Goal: Task Accomplishment & Management: Manage account settings

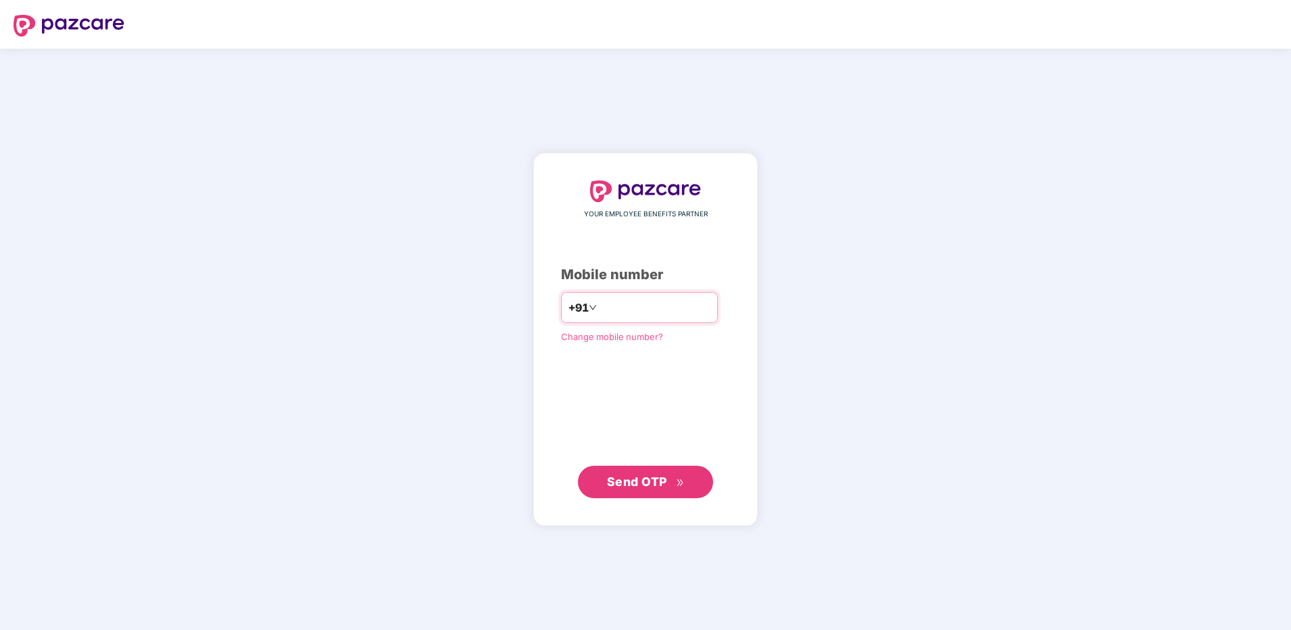
click at [667, 298] on input "number" at bounding box center [655, 308] width 111 height 22
type input "**********"
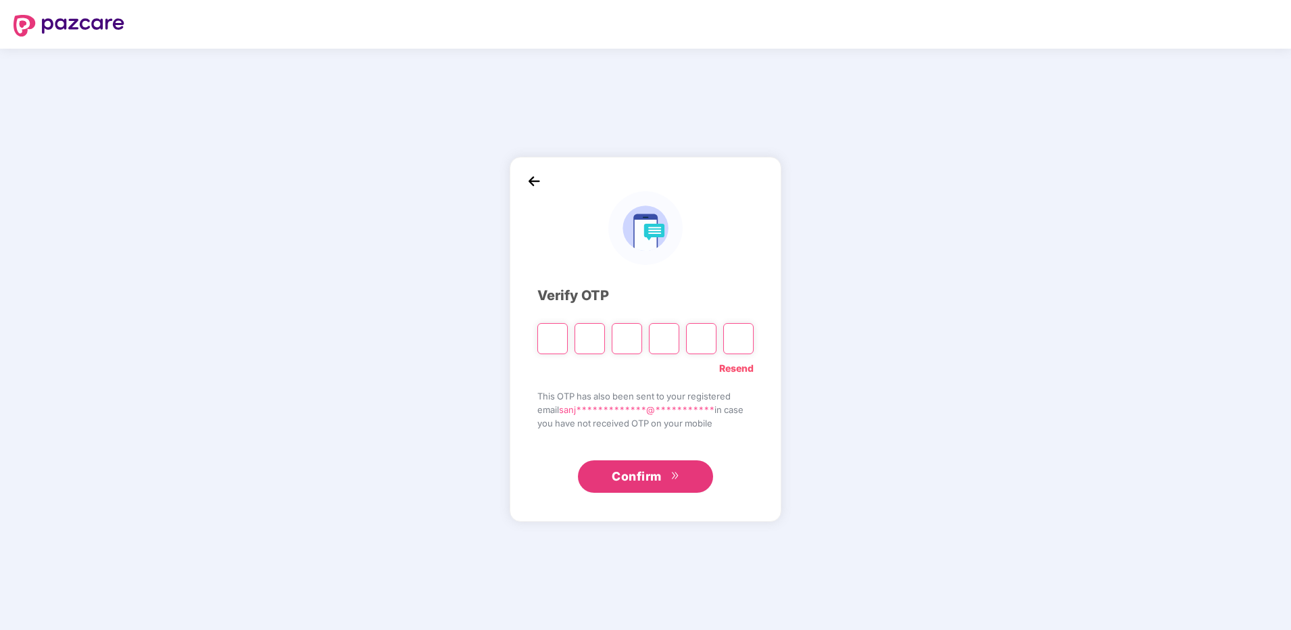
type input "*"
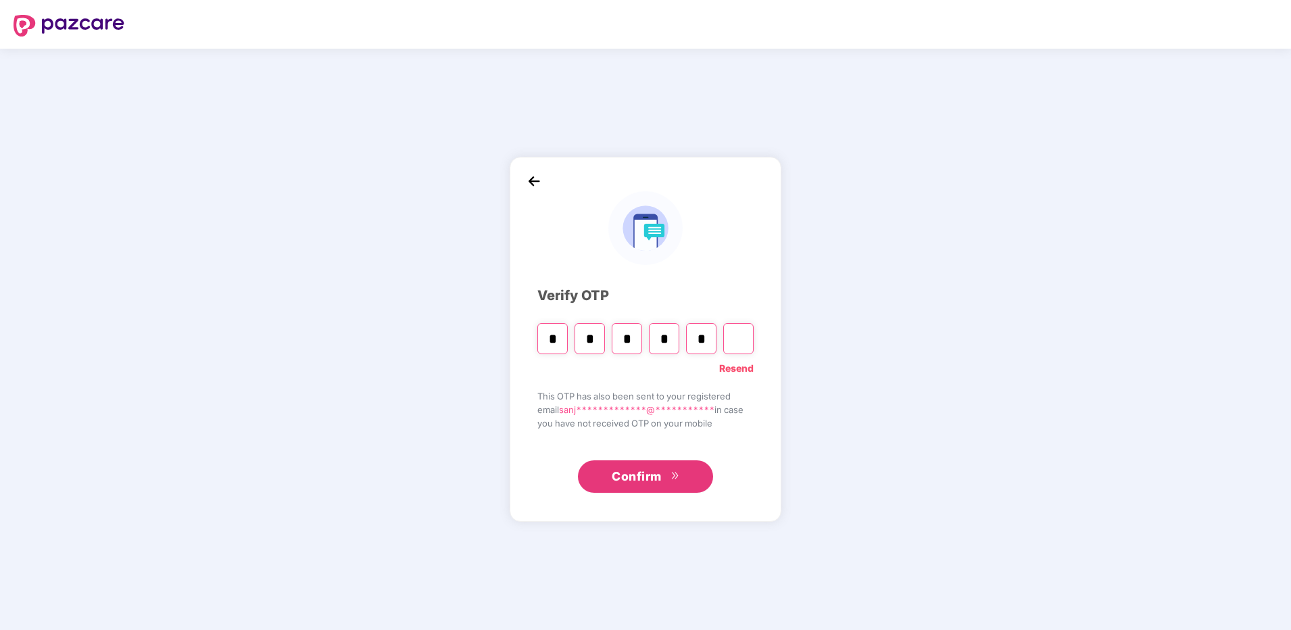
type input "*"
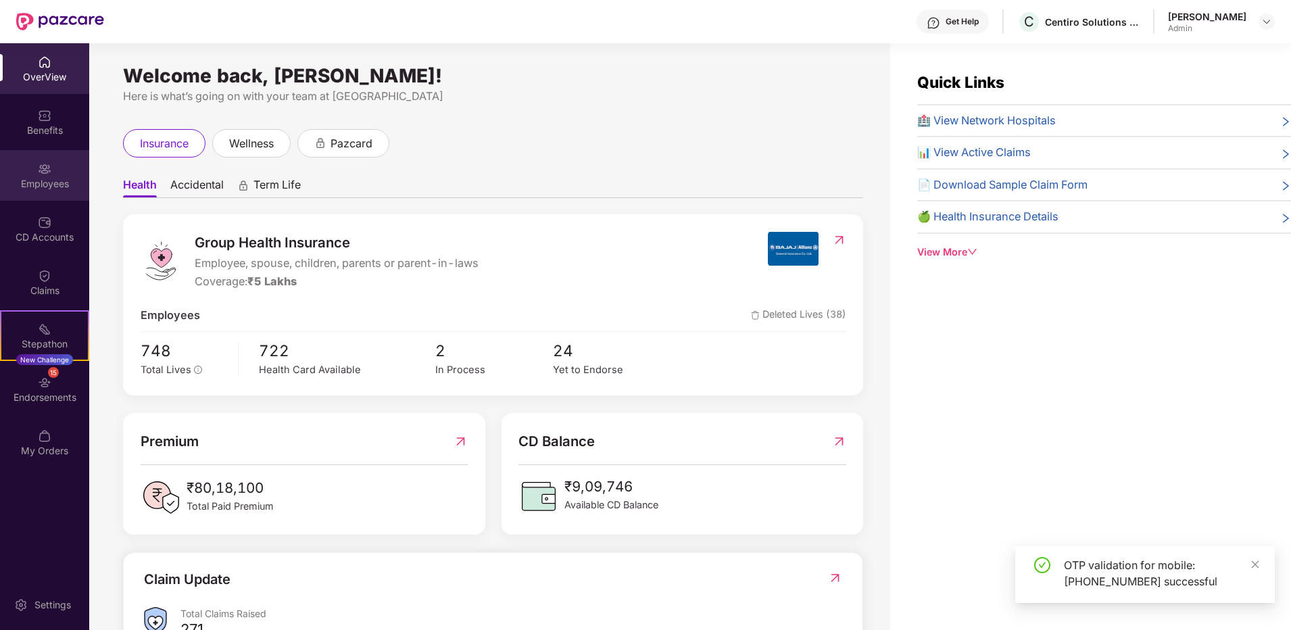
click at [58, 185] on div "Employees" at bounding box center [44, 184] width 89 height 14
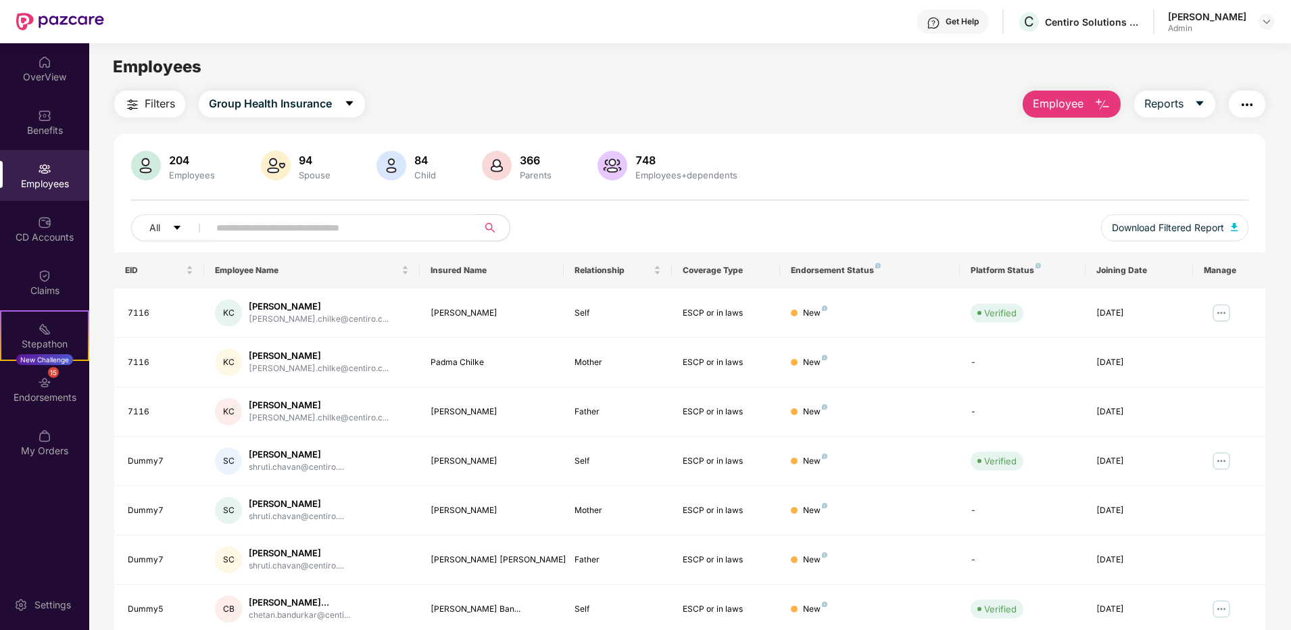
click at [338, 237] on input "text" at bounding box center [337, 228] width 243 height 20
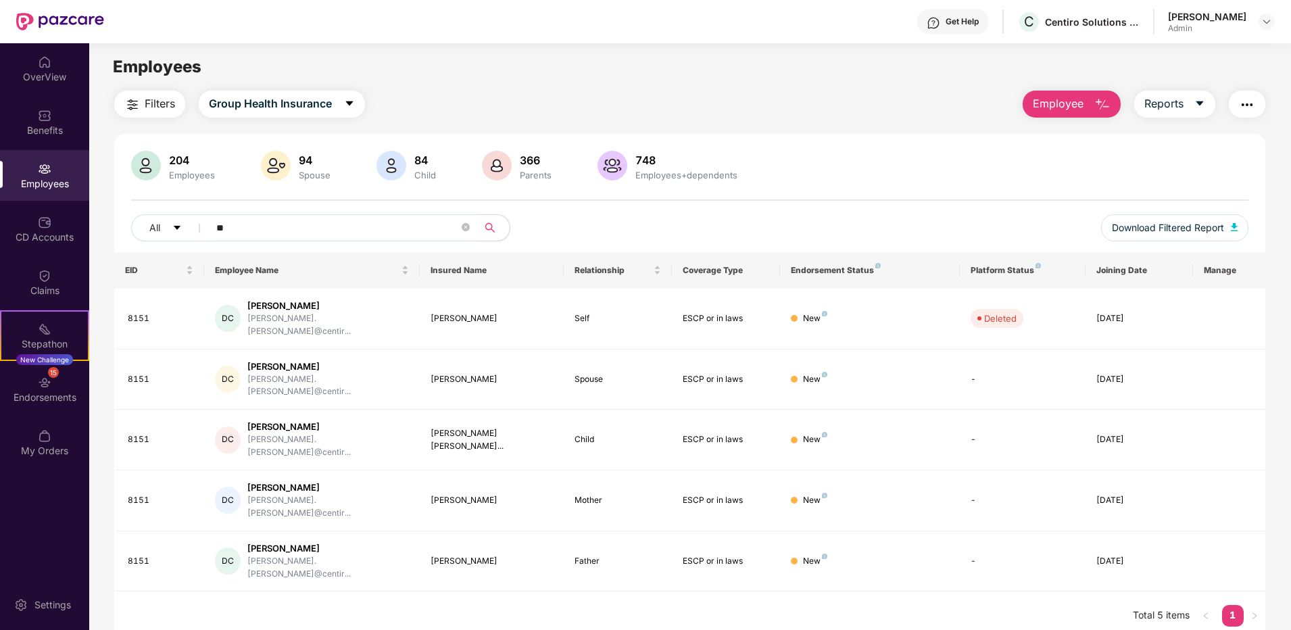
type input "*"
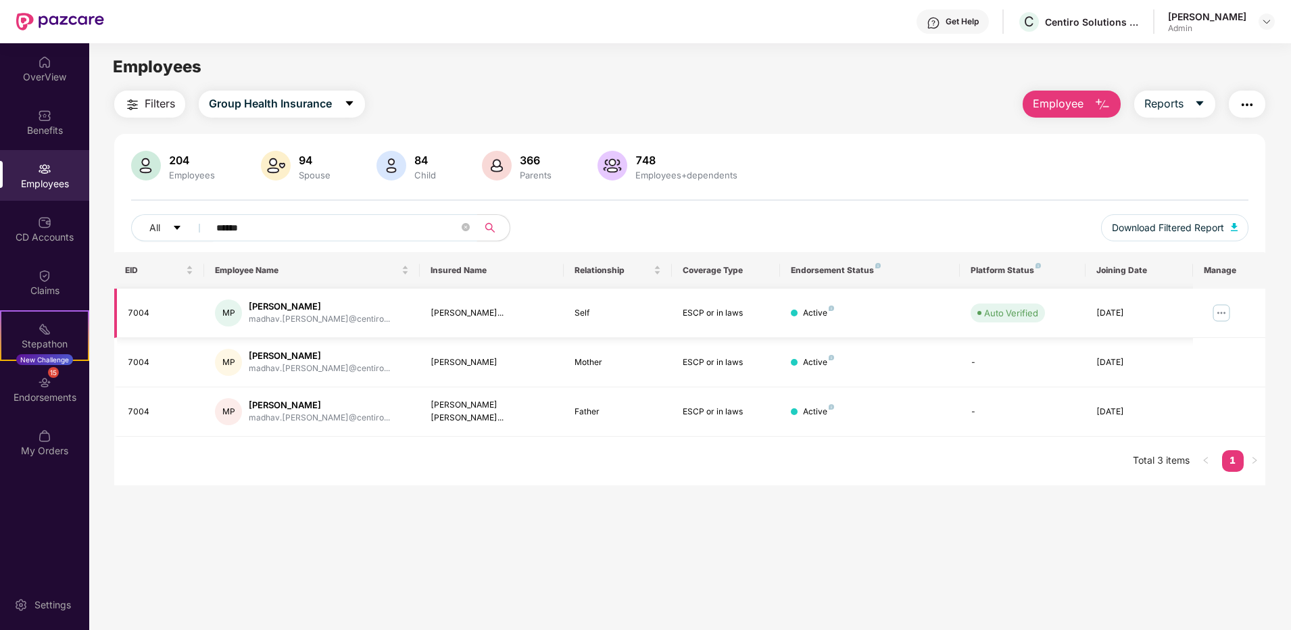
type input "******"
click at [1218, 315] on img at bounding box center [1222, 313] width 22 height 22
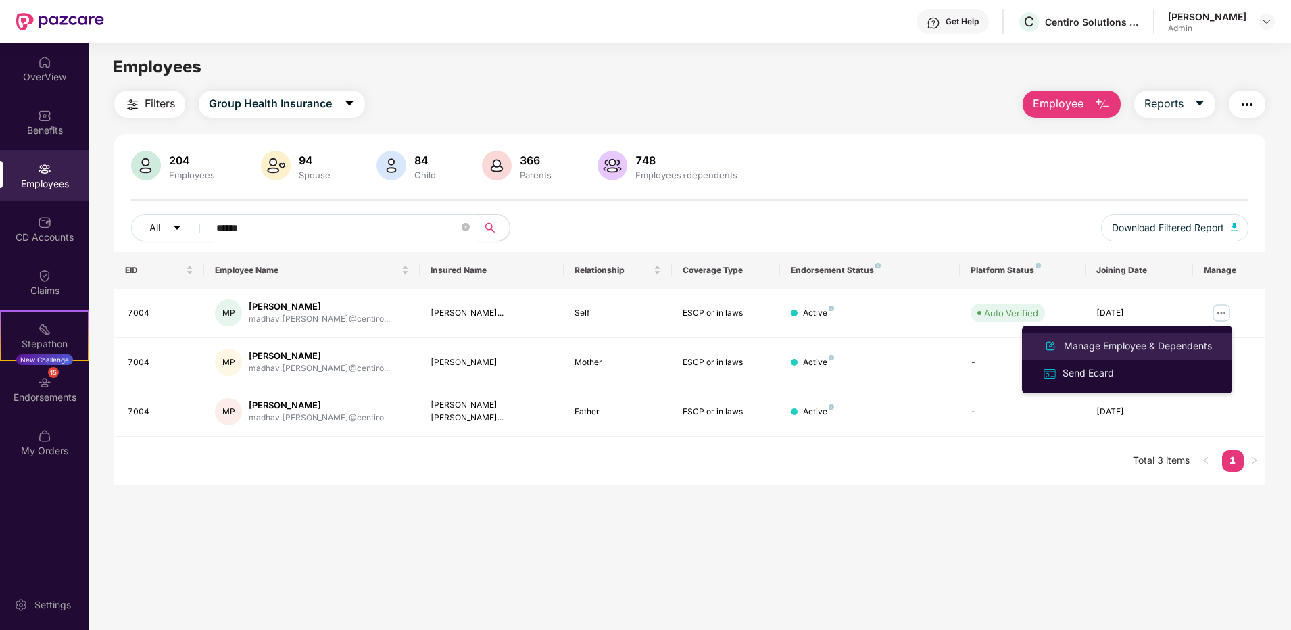
click at [1096, 349] on div "Manage Employee & Dependents" at bounding box center [1137, 346] width 153 height 15
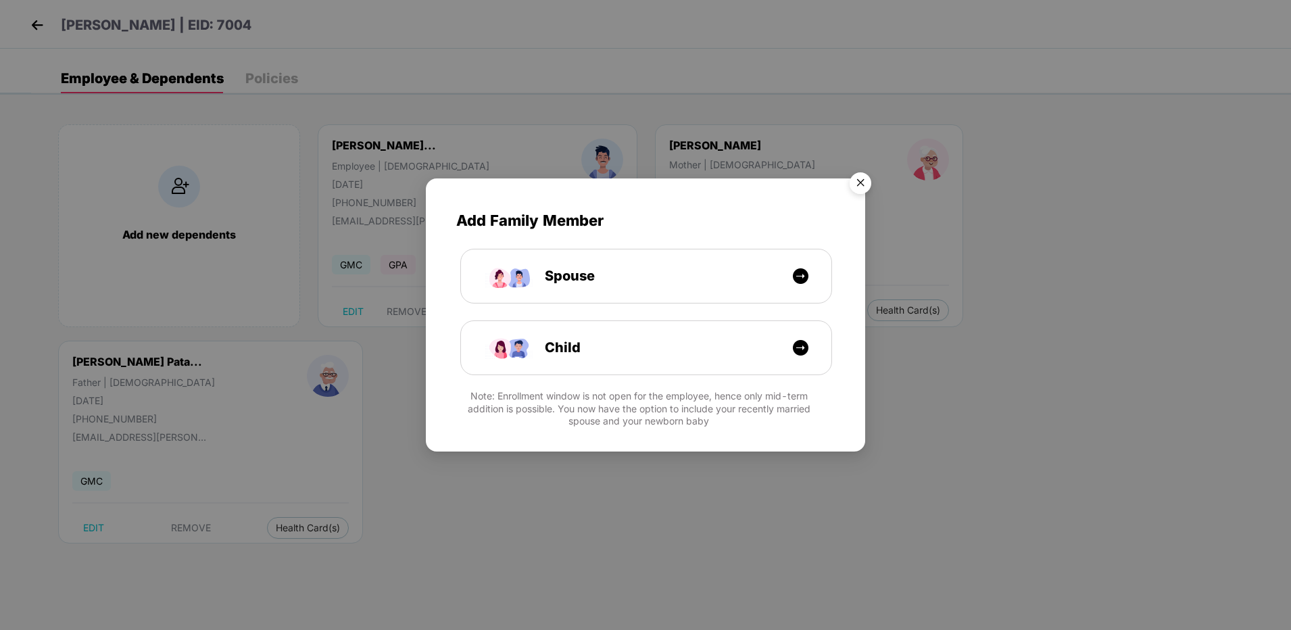
click at [863, 186] on img "Close" at bounding box center [861, 185] width 38 height 38
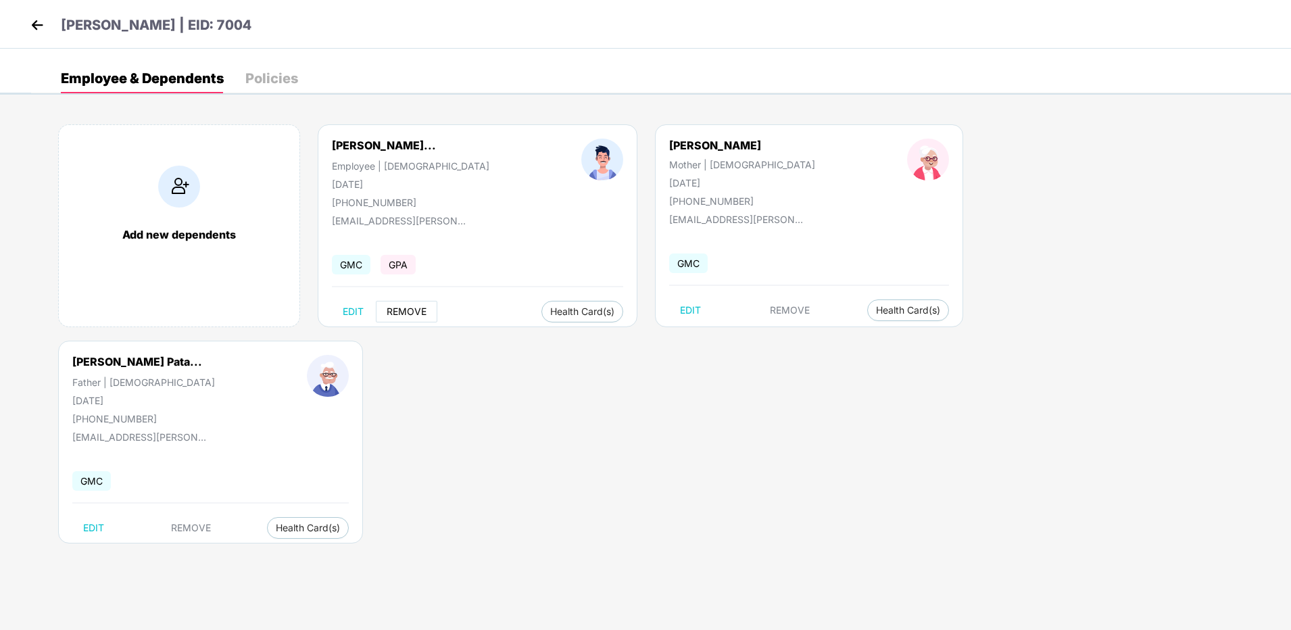
click at [408, 308] on span "REMOVE" at bounding box center [407, 311] width 40 height 11
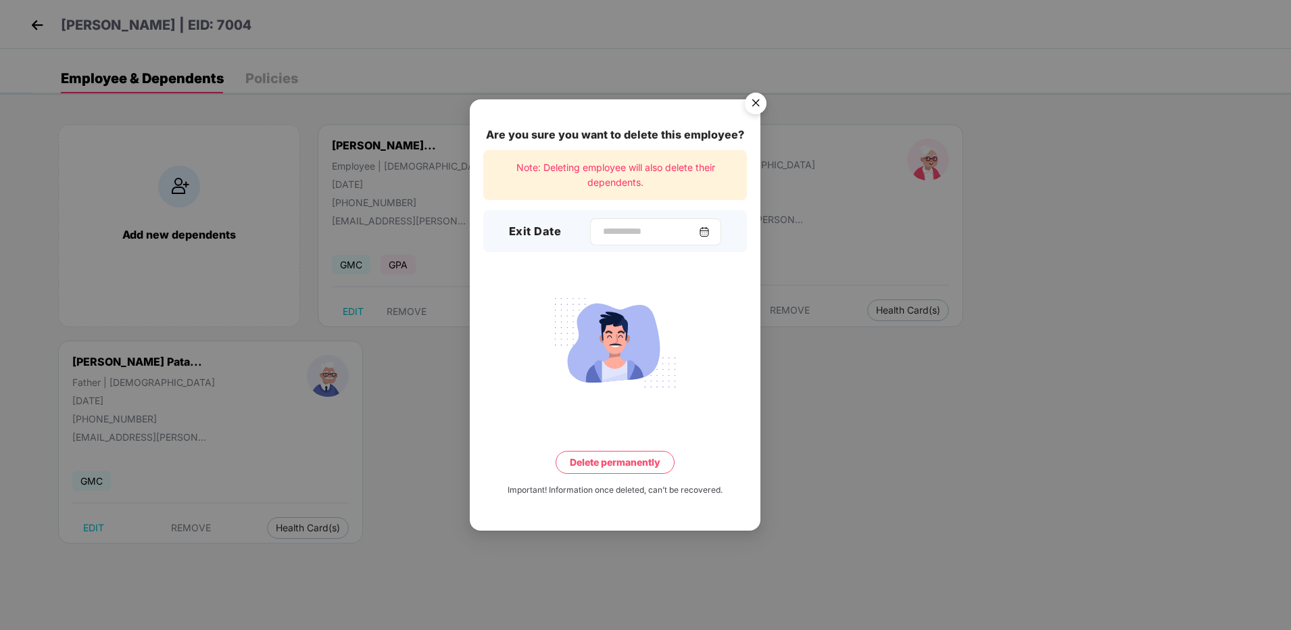
click at [710, 231] on img at bounding box center [704, 231] width 11 height 11
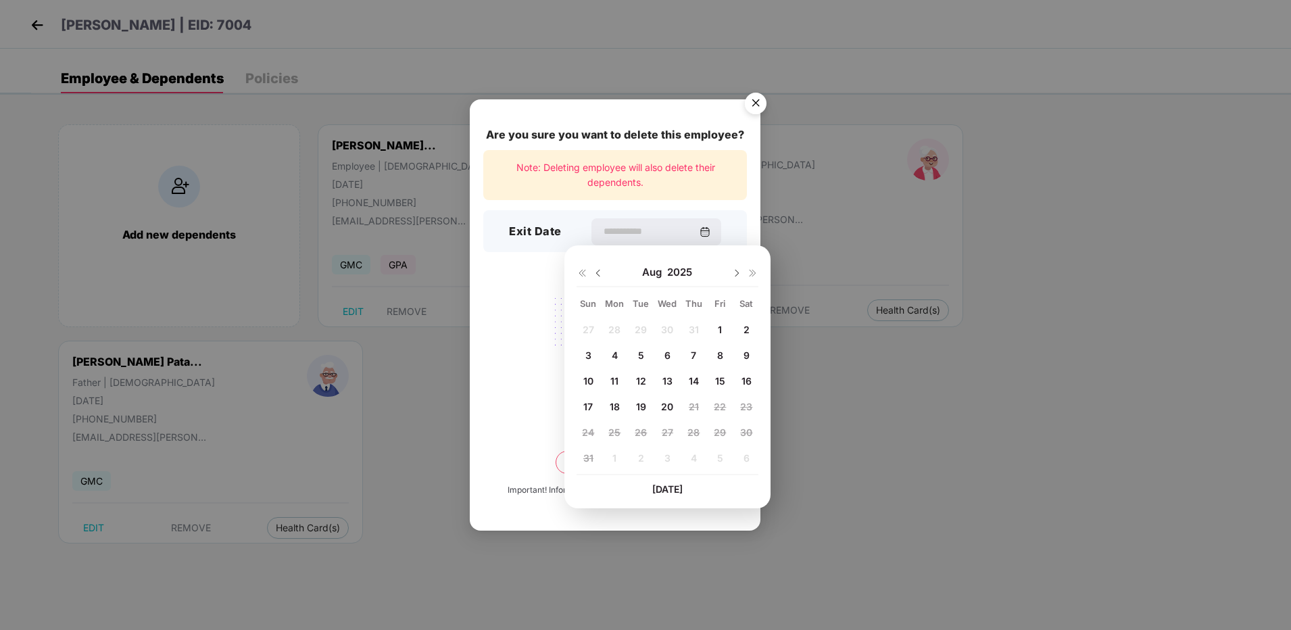
click at [645, 379] on span "12" at bounding box center [641, 380] width 10 height 11
type input "**********"
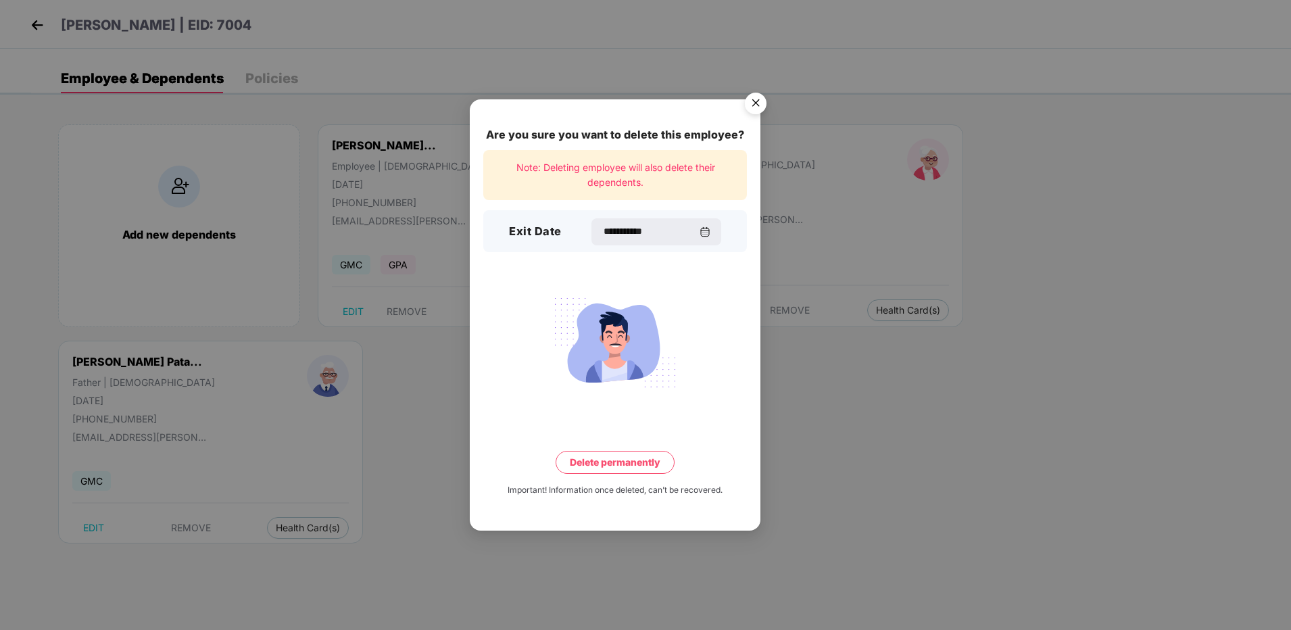
click at [609, 464] on button "Delete permanently" at bounding box center [615, 462] width 119 height 23
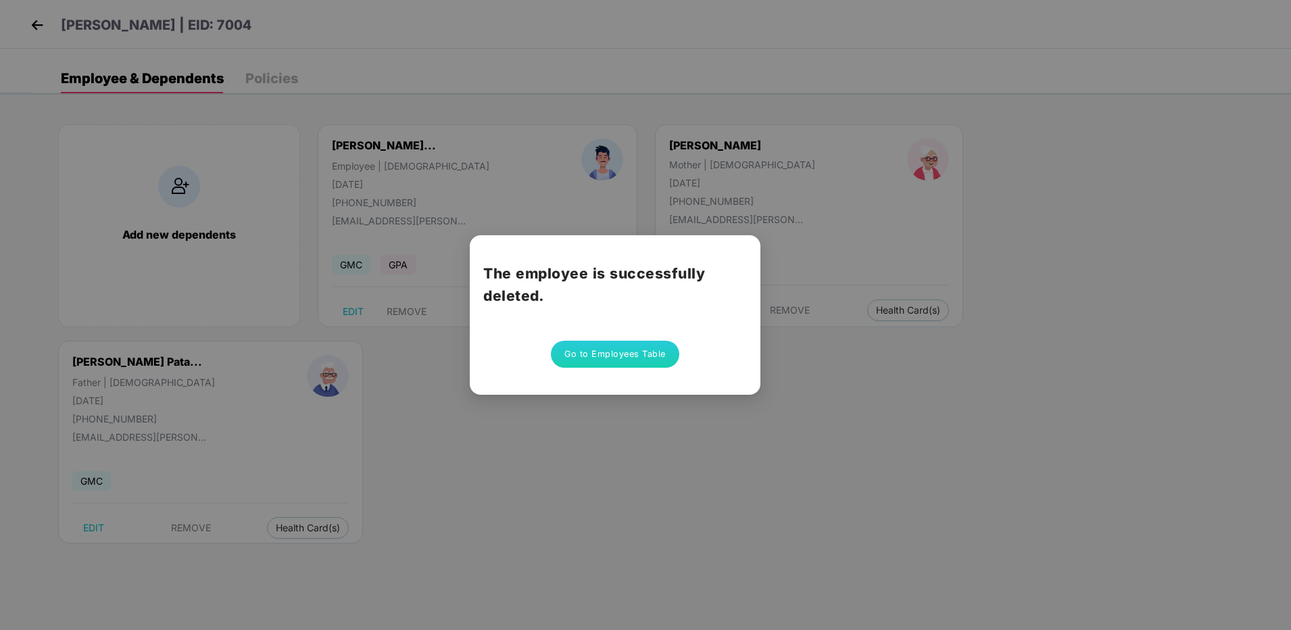
click at [650, 354] on button "Go to Employees Table" at bounding box center [615, 354] width 128 height 27
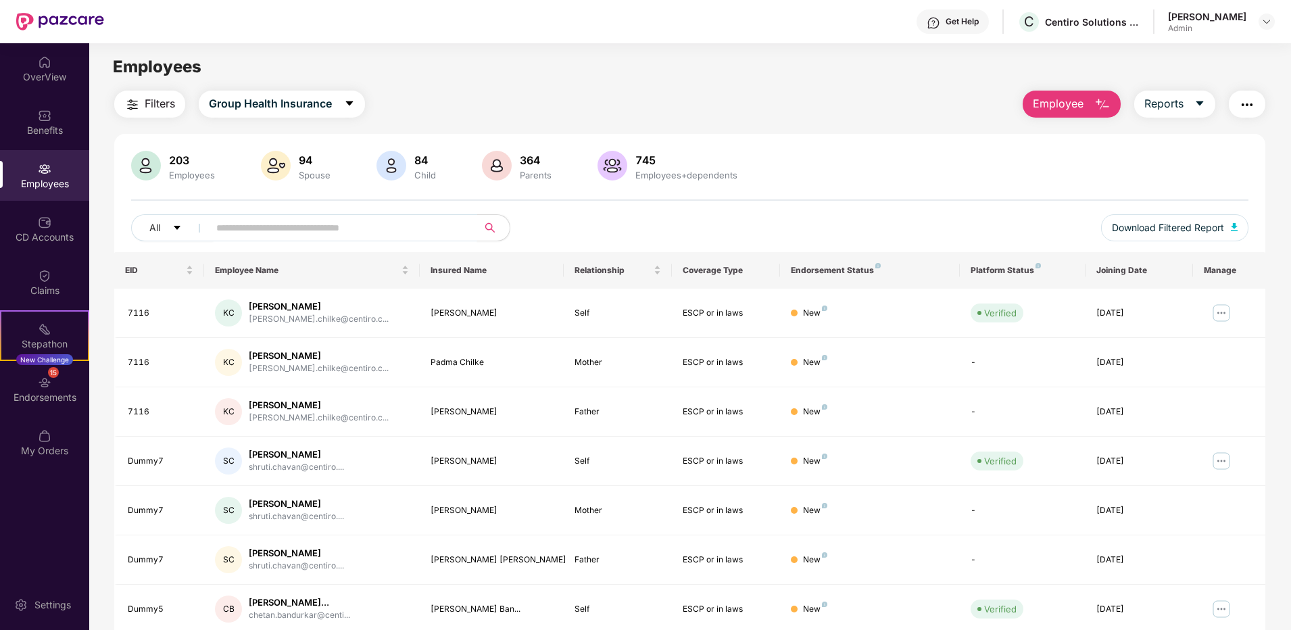
click at [270, 233] on input "text" at bounding box center [337, 228] width 243 height 20
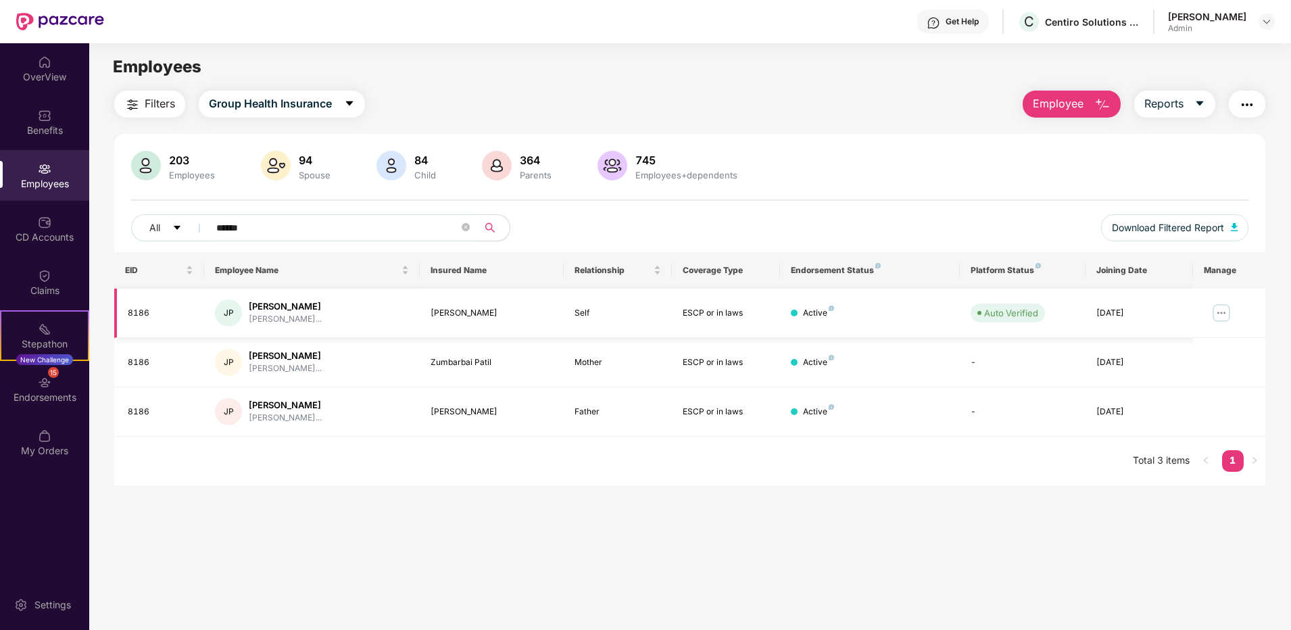
type input "******"
click at [1217, 310] on img at bounding box center [1222, 313] width 22 height 22
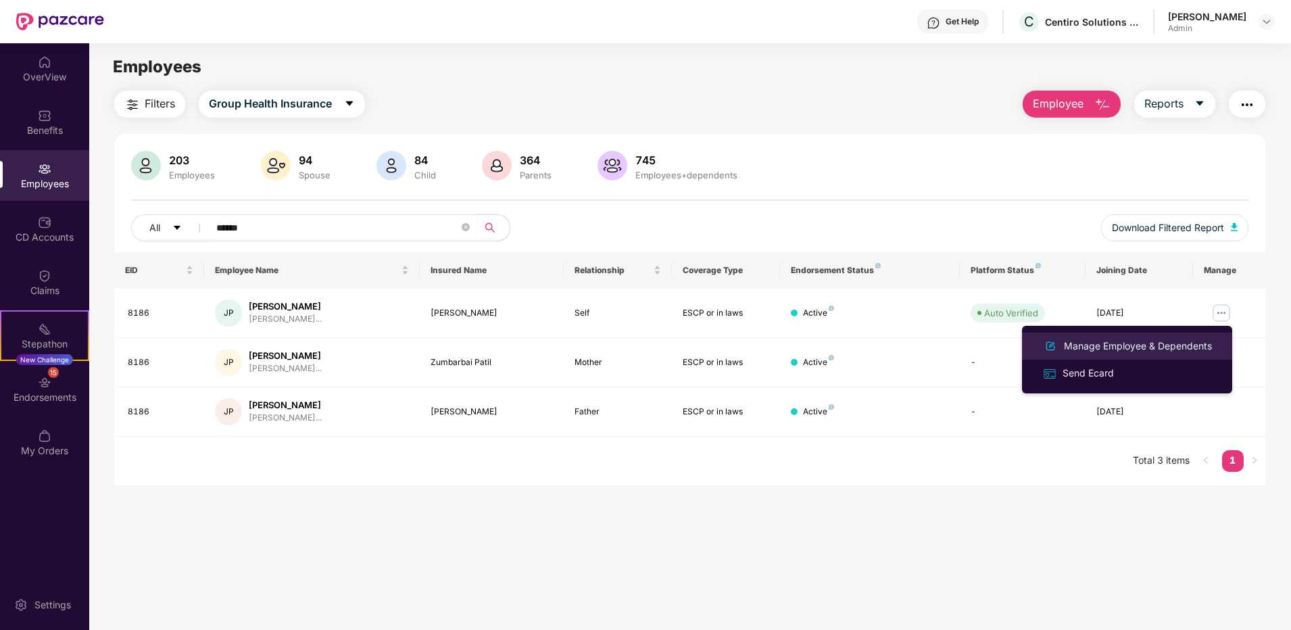
click at [1100, 345] on div "Manage Employee & Dependents" at bounding box center [1137, 346] width 153 height 15
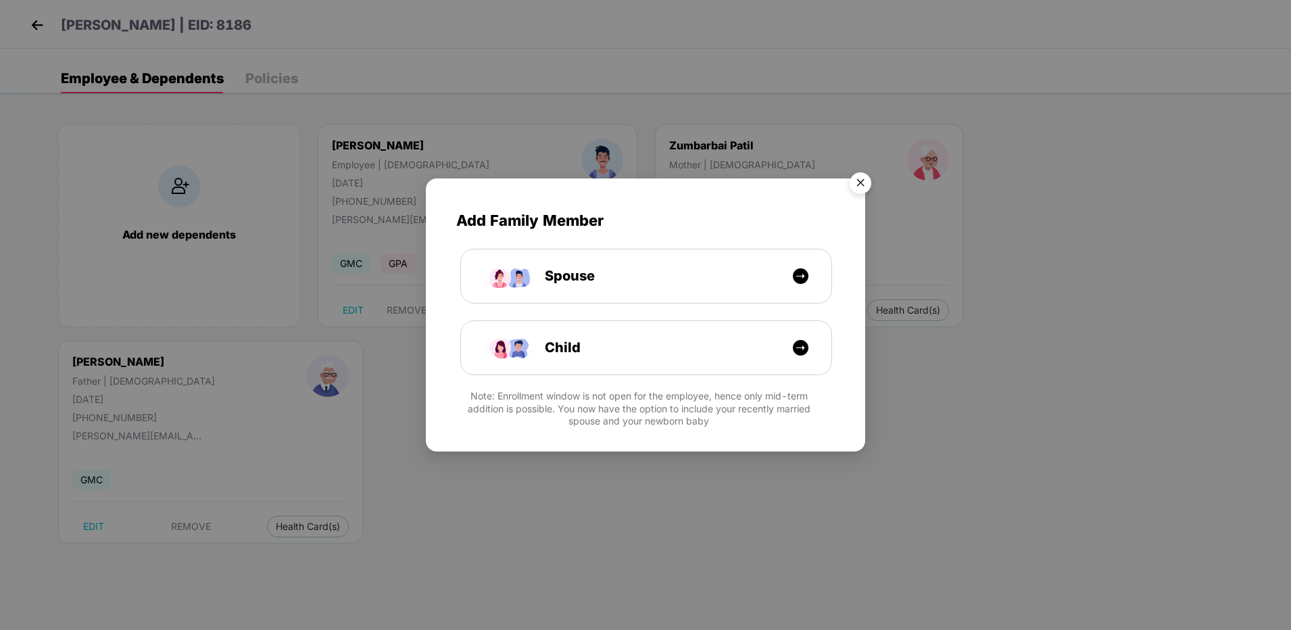
click at [865, 187] on img "Close" at bounding box center [861, 185] width 38 height 38
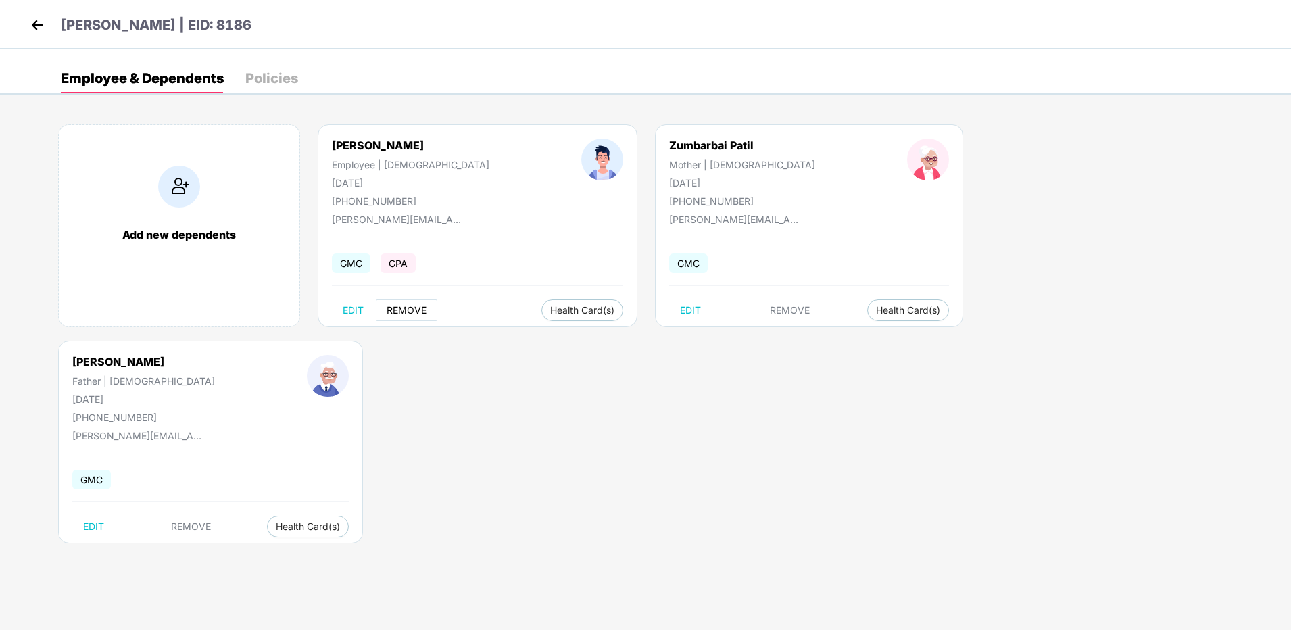
click at [402, 307] on span "REMOVE" at bounding box center [407, 310] width 40 height 11
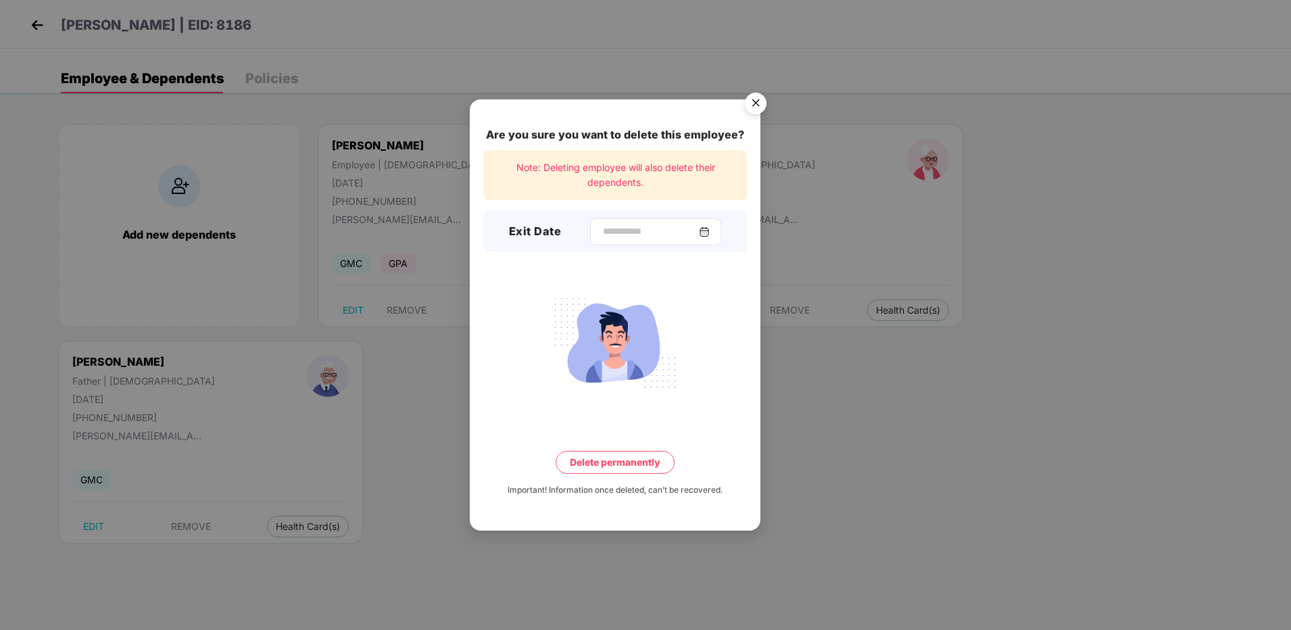
click at [710, 228] on img at bounding box center [704, 231] width 11 height 11
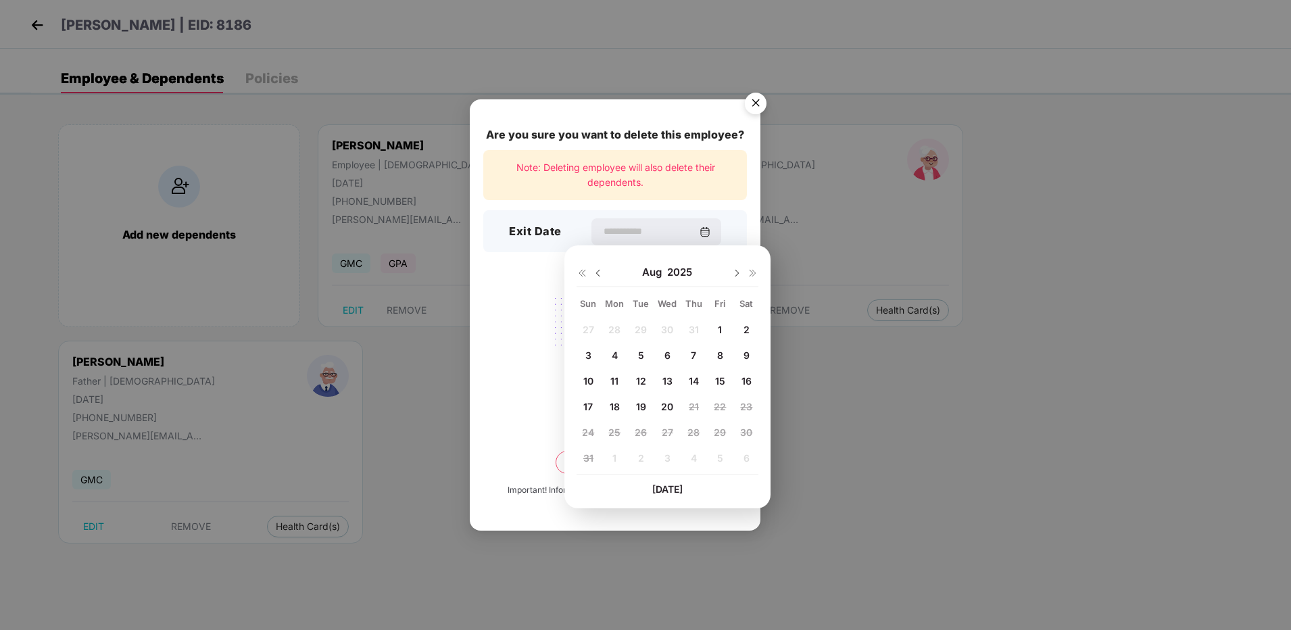
click at [671, 379] on span "13" at bounding box center [667, 380] width 10 height 11
type input "**********"
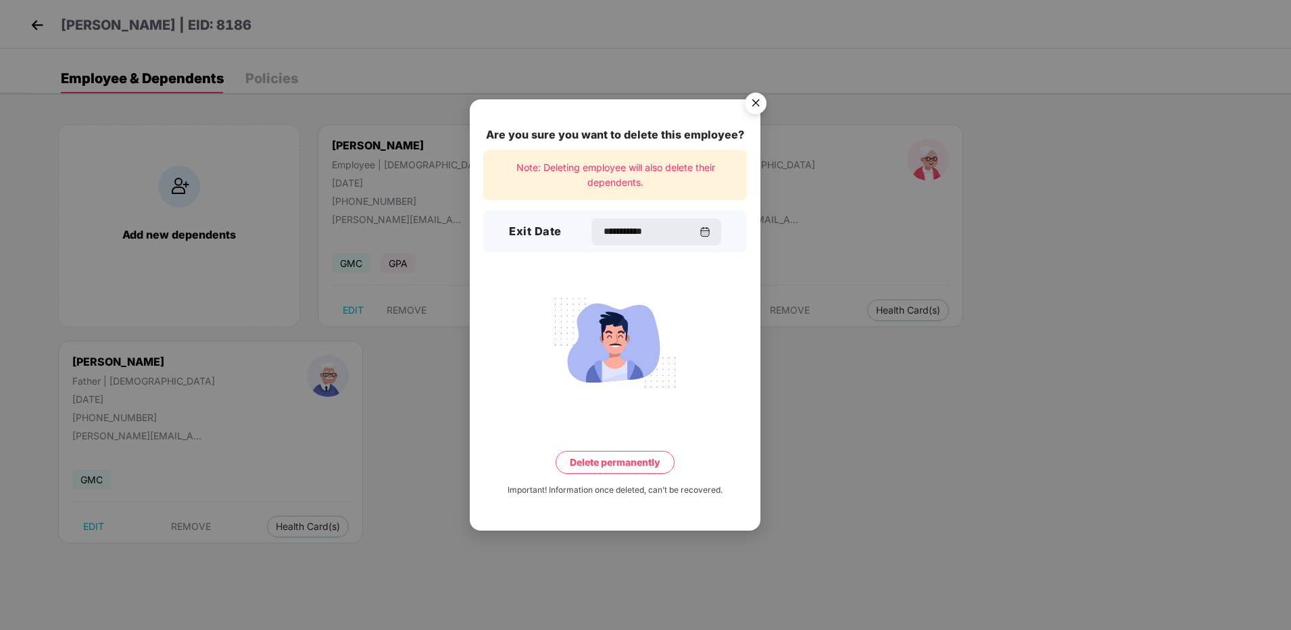
click at [653, 455] on button "Delete permanently" at bounding box center [615, 462] width 119 height 23
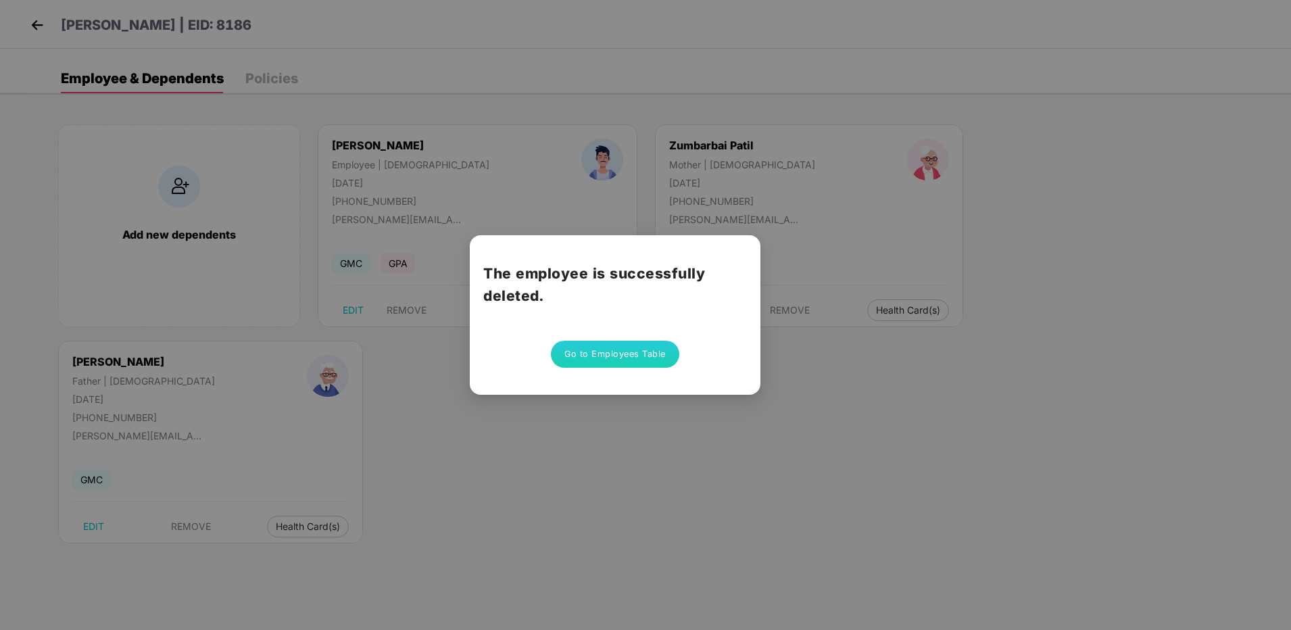
click at [641, 344] on button "Go to Employees Table" at bounding box center [615, 354] width 128 height 27
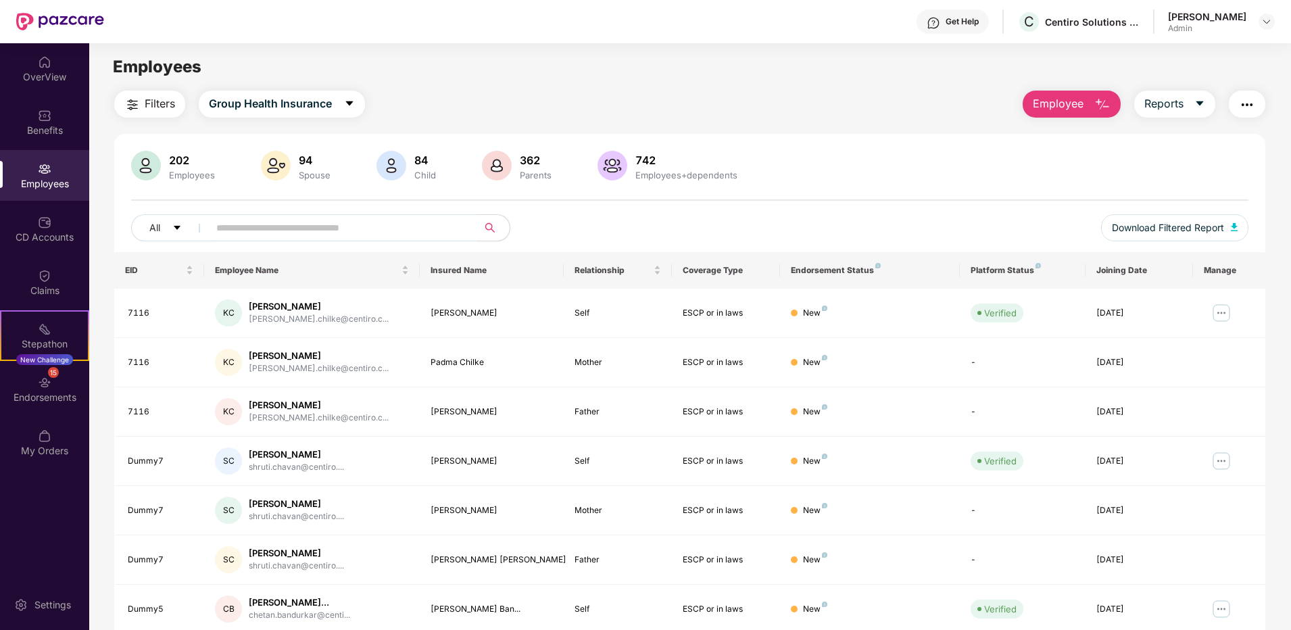
click at [293, 222] on input "text" at bounding box center [337, 228] width 243 height 20
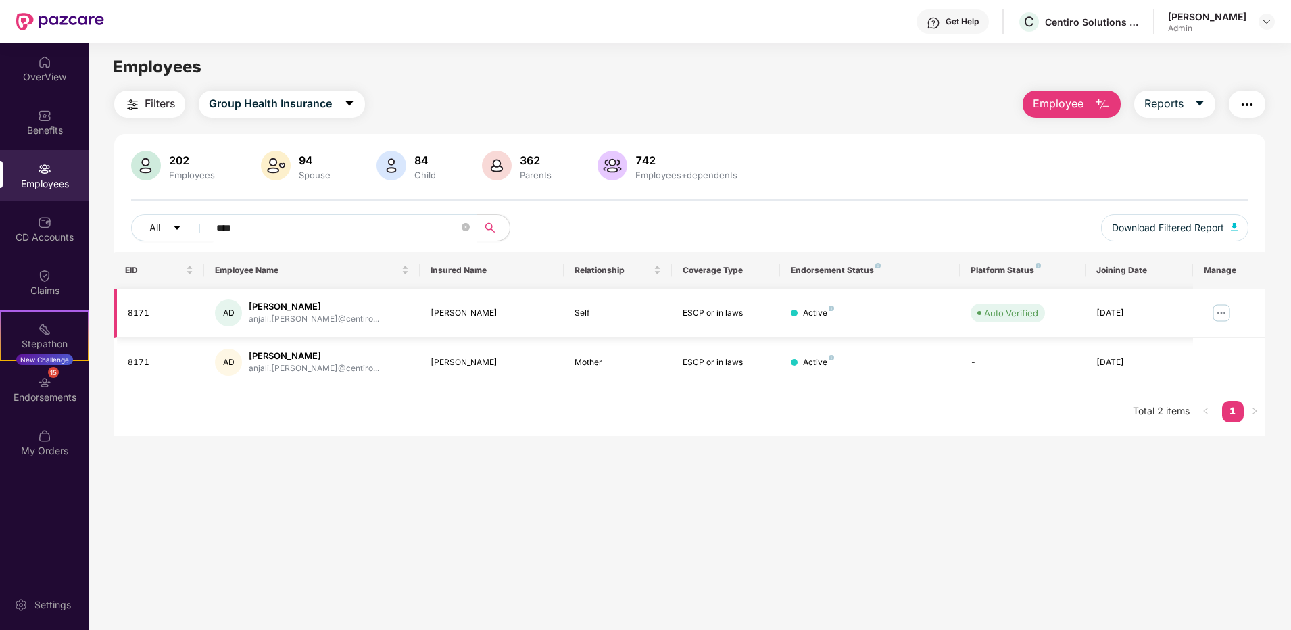
type input "****"
click at [1223, 314] on img at bounding box center [1222, 313] width 22 height 22
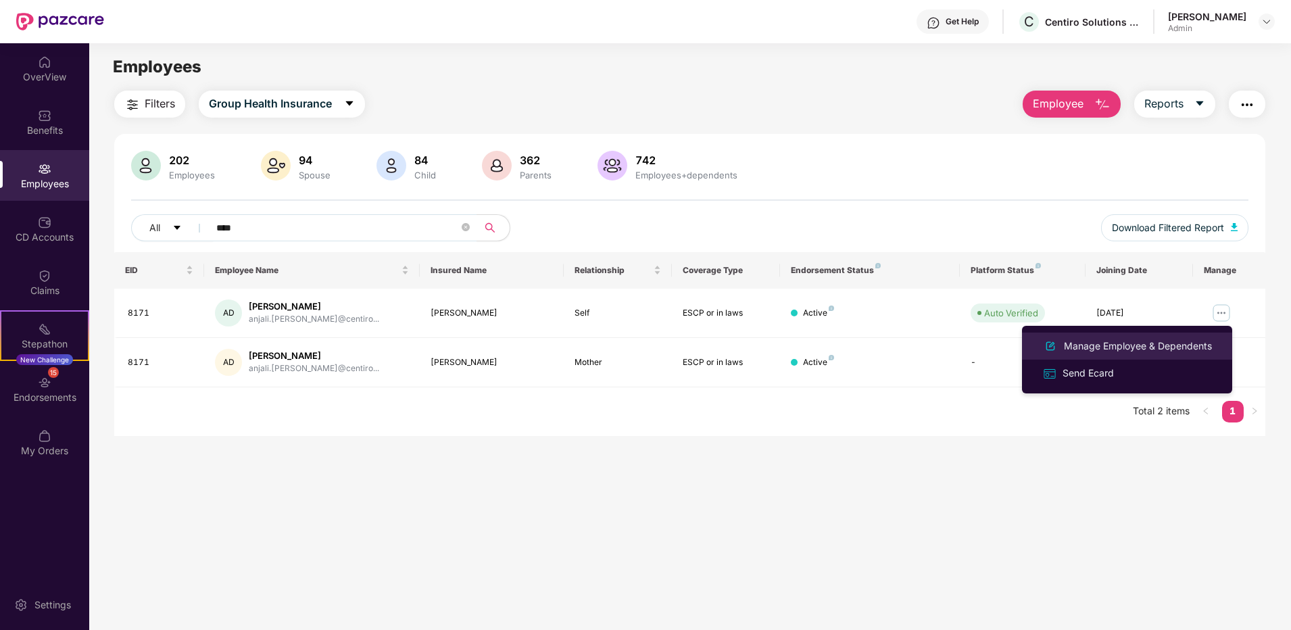
click at [1080, 345] on div "Manage Employee & Dependents" at bounding box center [1137, 346] width 153 height 15
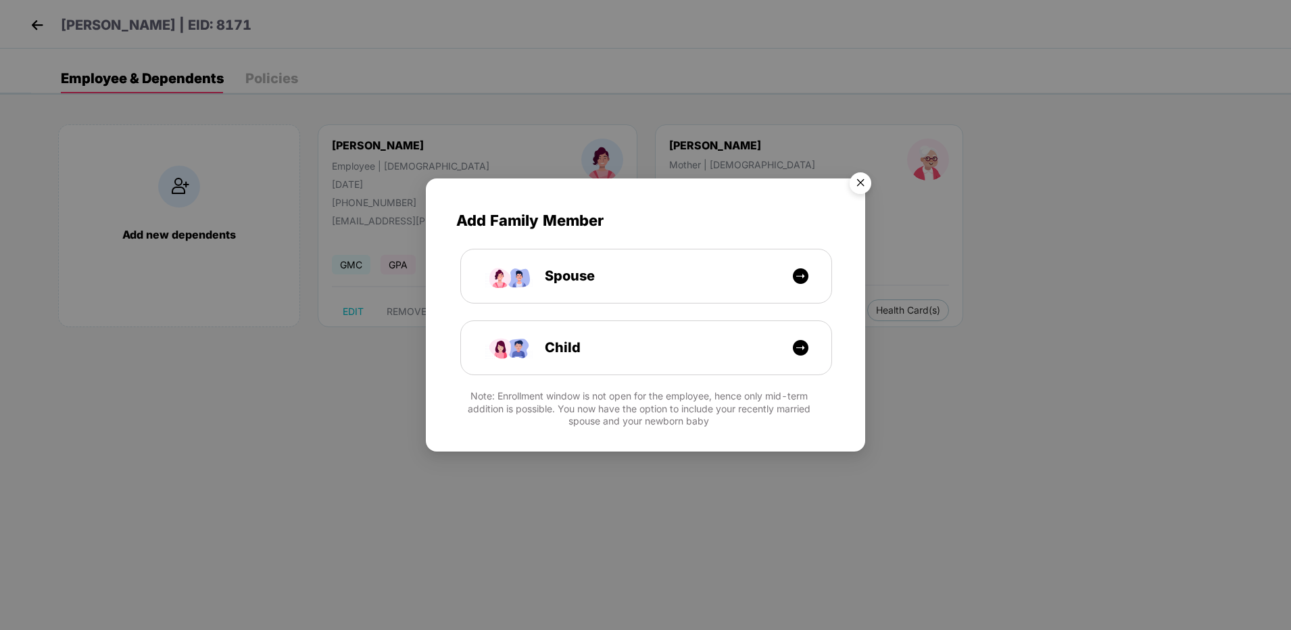
click at [860, 185] on img "Close" at bounding box center [861, 185] width 38 height 38
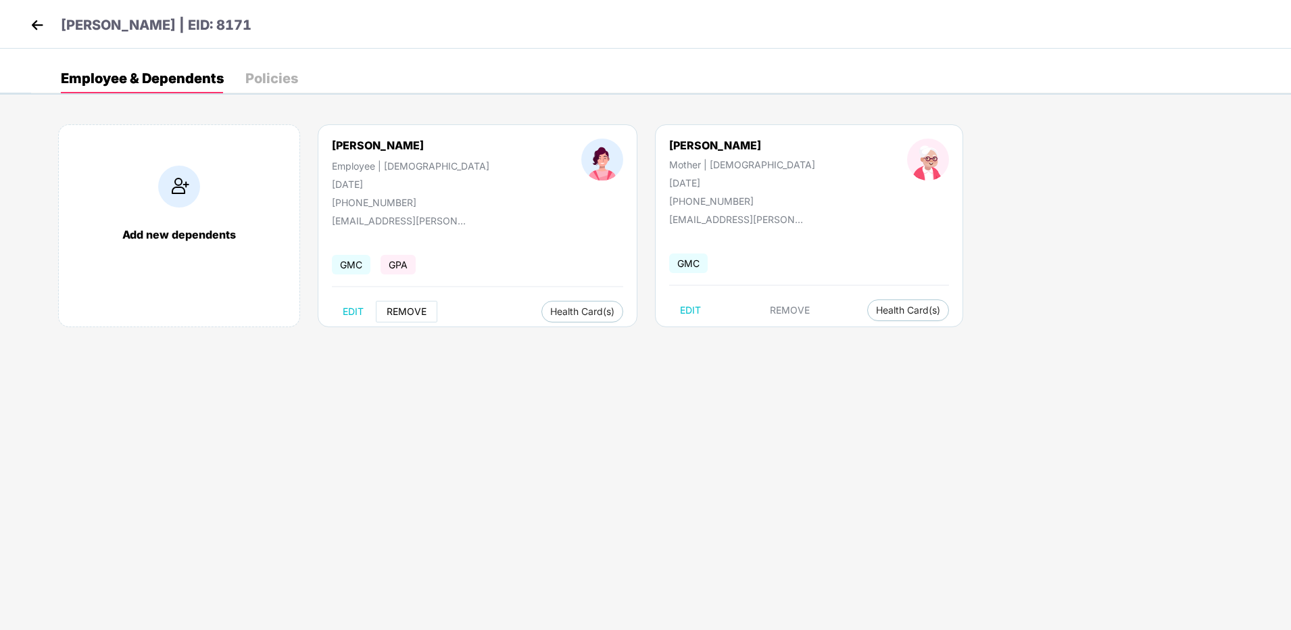
click at [430, 308] on button "REMOVE" at bounding box center [407, 312] width 62 height 22
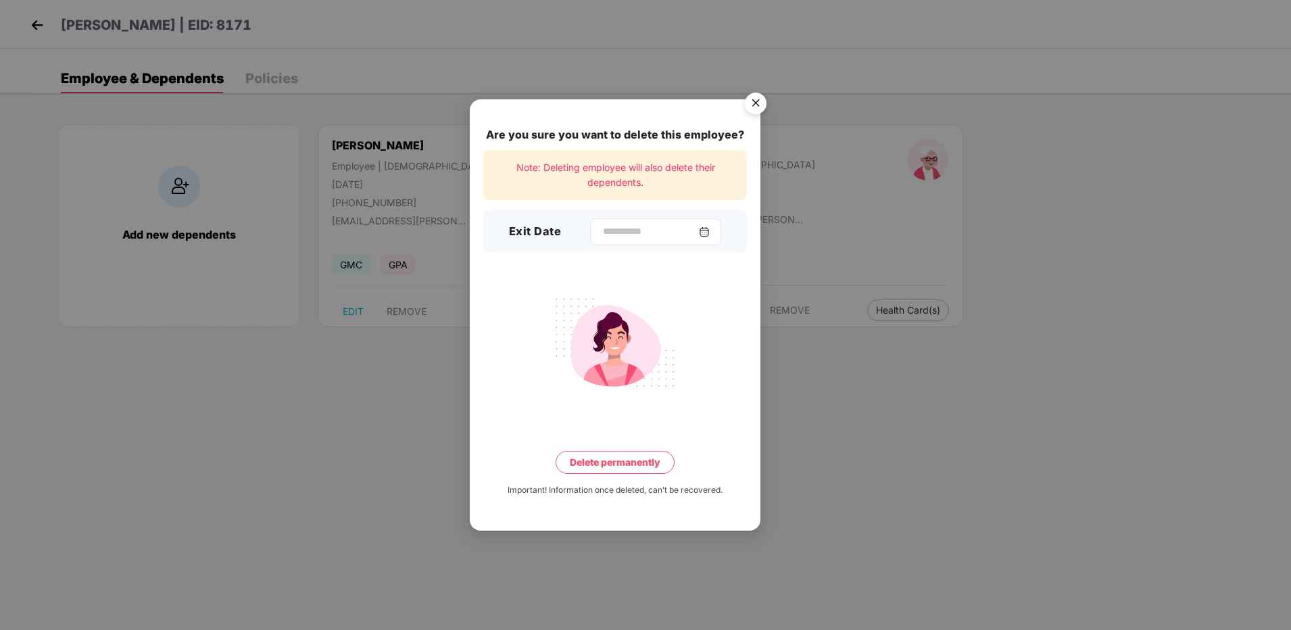
click at [708, 228] on img at bounding box center [704, 231] width 11 height 11
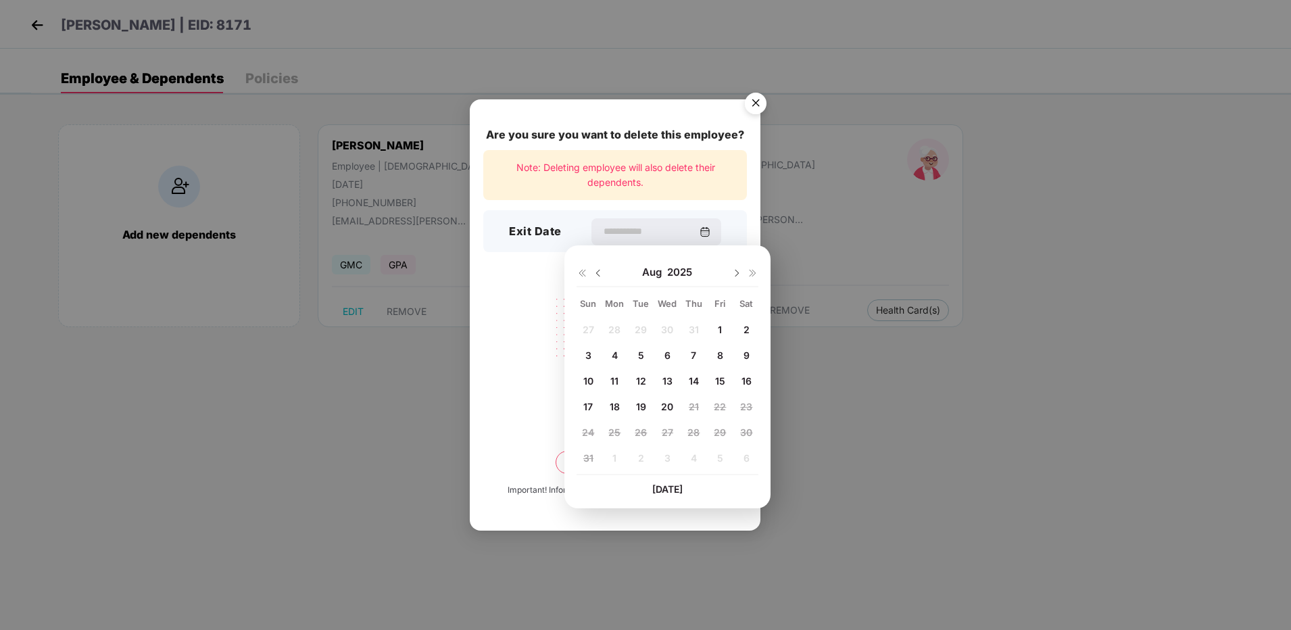
click at [717, 429] on div "27 28 29 30 31 1 2 3 4 5 6 7 8 9 10 11 12 13 14 15 16 17 18 19 20 21 22 23 24 2…" at bounding box center [668, 397] width 182 height 154
click at [755, 103] on img "Close" at bounding box center [756, 106] width 38 height 38
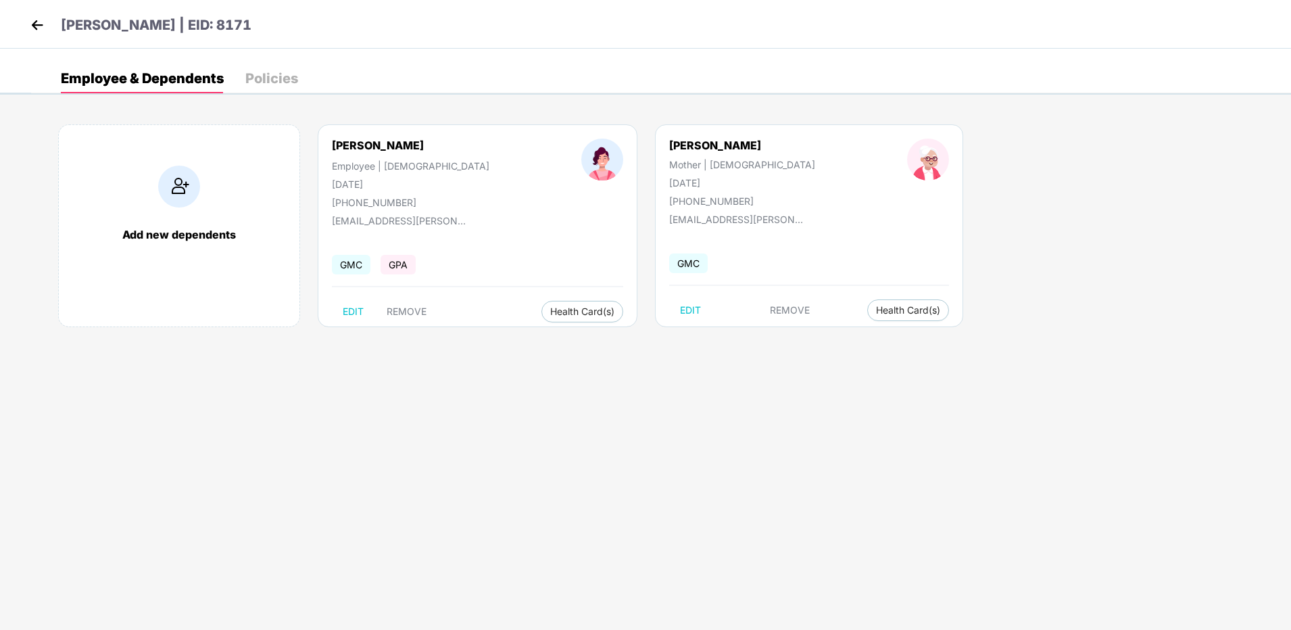
click at [28, 30] on img at bounding box center [37, 25] width 20 height 20
